Goal: Find specific page/section: Find specific page/section

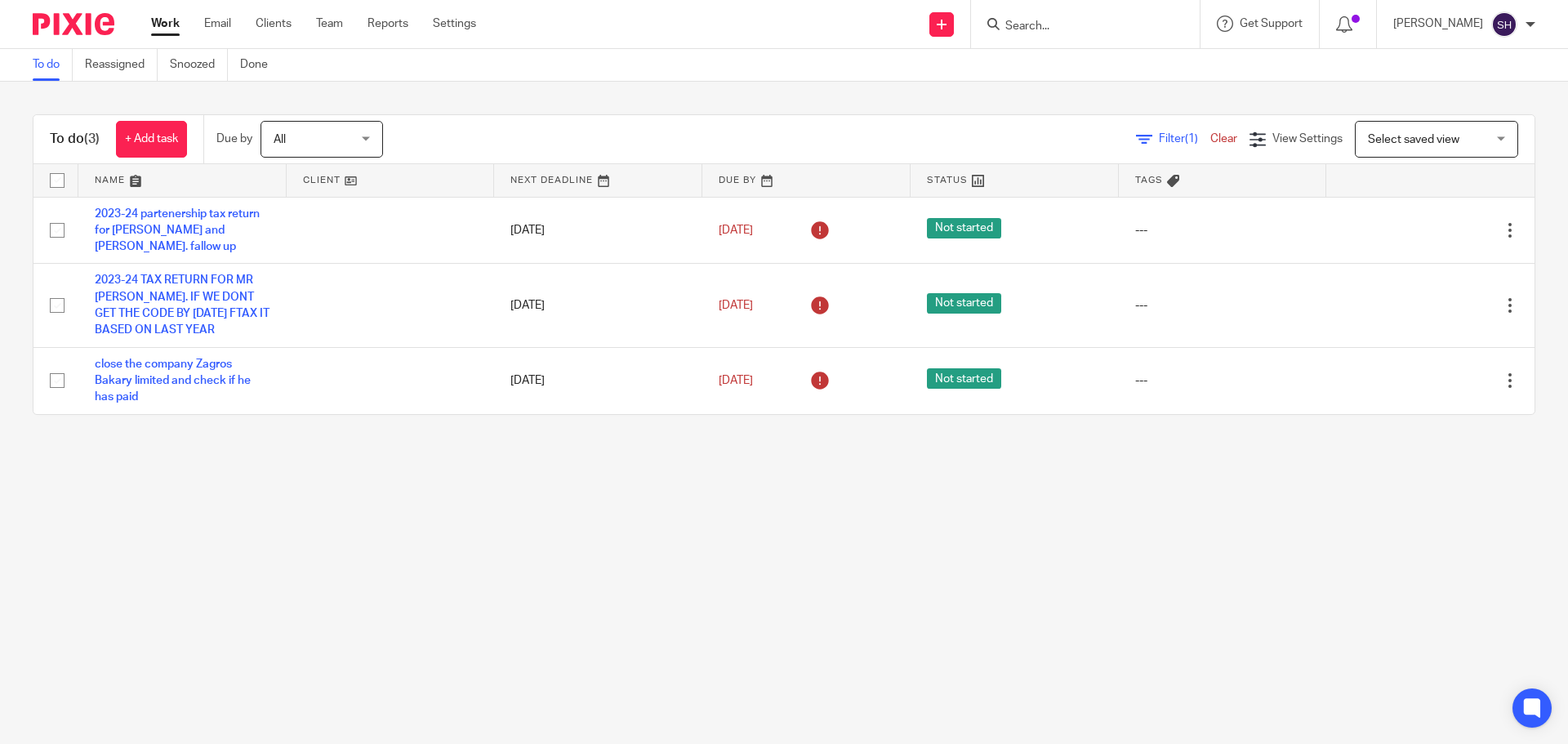
click at [1086, 36] on div at bounding box center [1086, 24] width 228 height 48
click at [1077, 26] on input "Search" at bounding box center [1077, 26] width 147 height 14
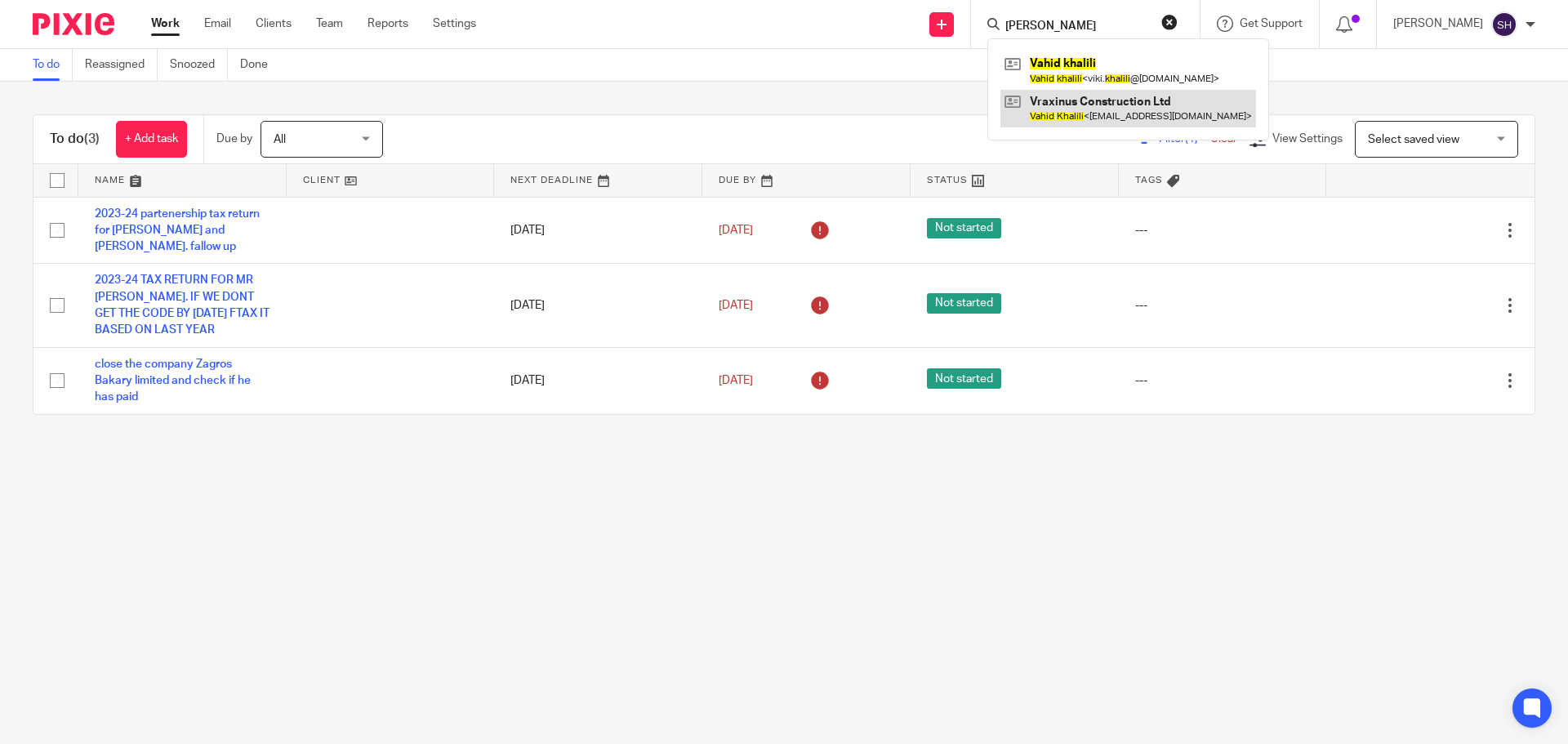
type input "[PERSON_NAME]"
click at [1115, 118] on link at bounding box center [1128, 108] width 256 height 37
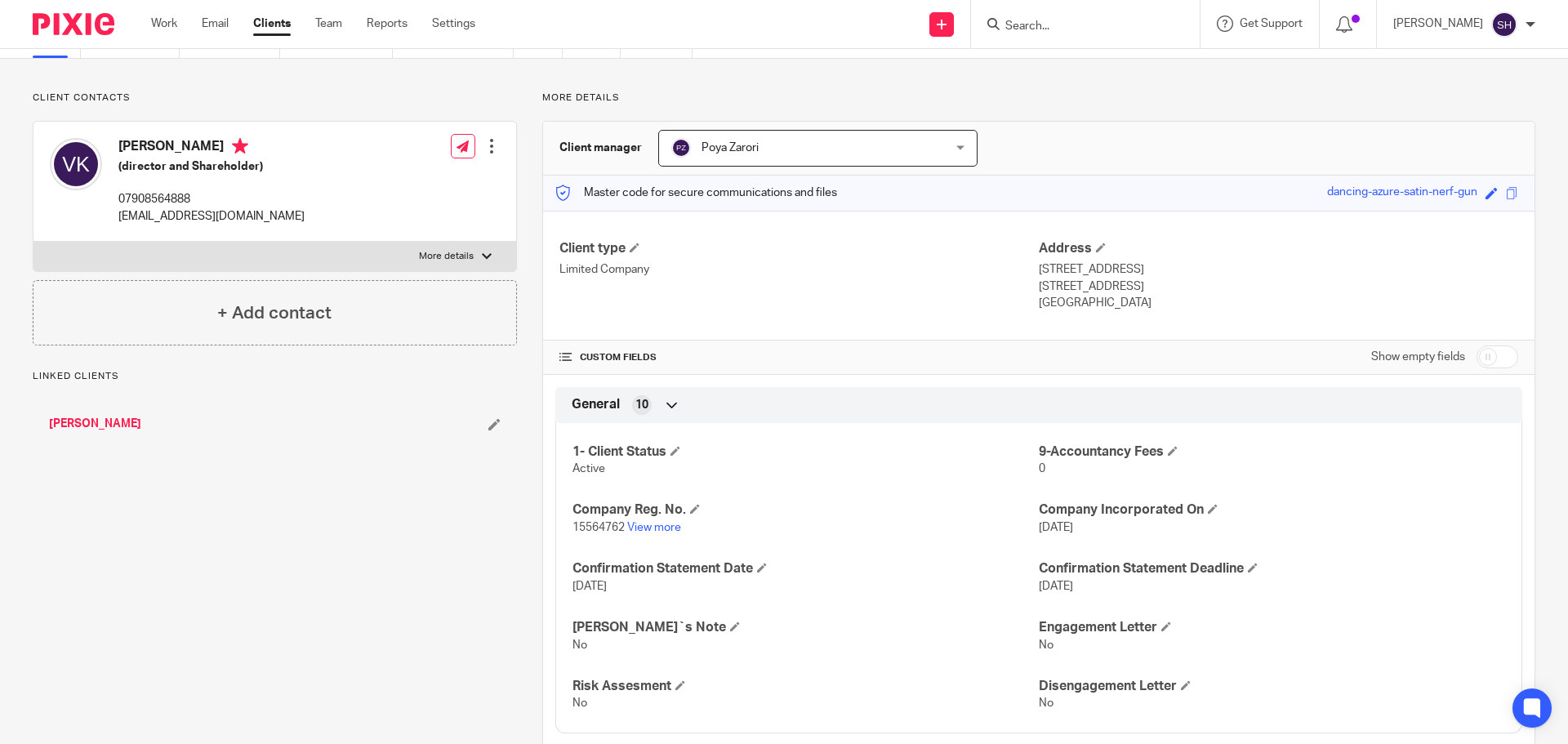
scroll to position [163, 0]
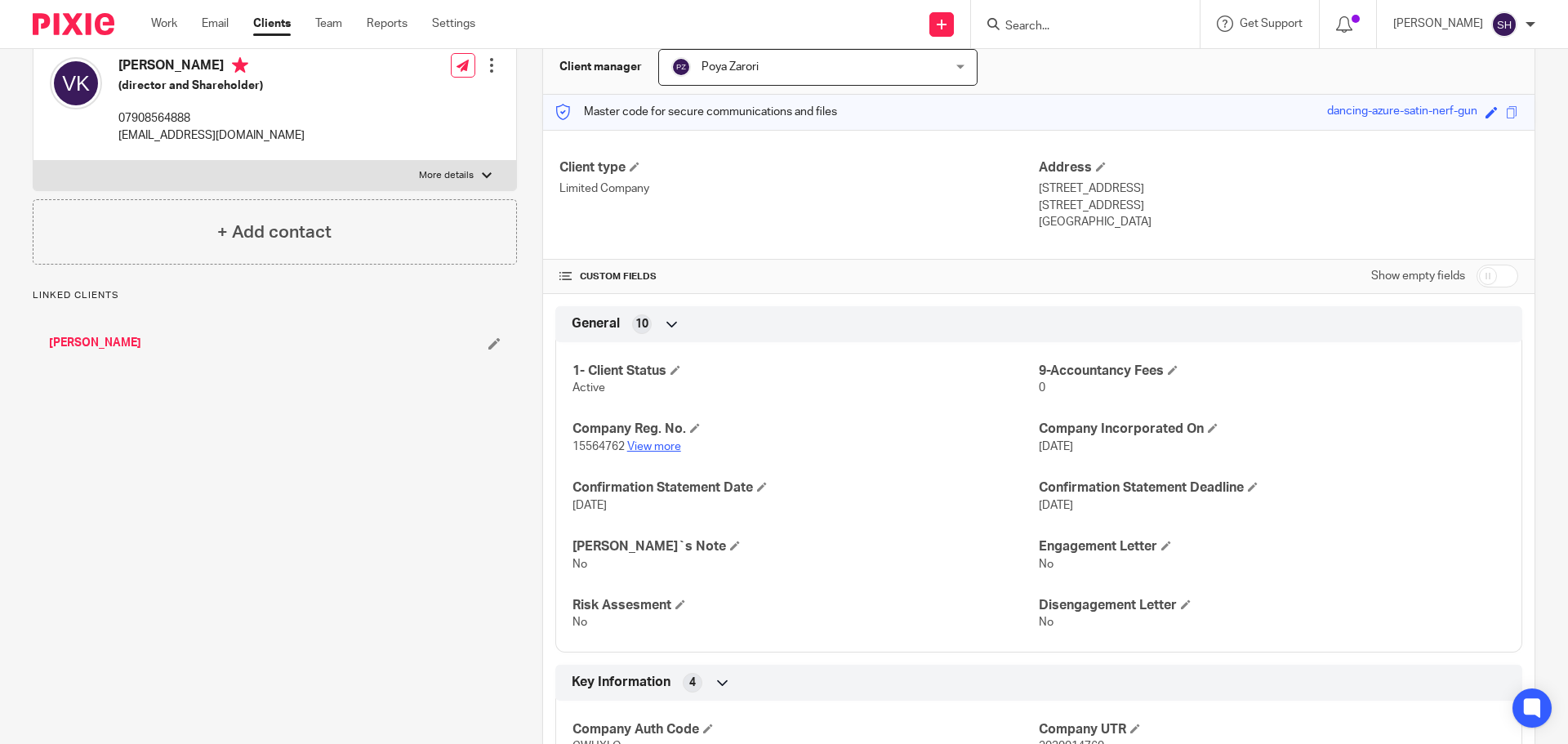
click at [644, 449] on link "View more" at bounding box center [654, 447] width 54 height 12
